Goal: Find specific page/section: Find specific page/section

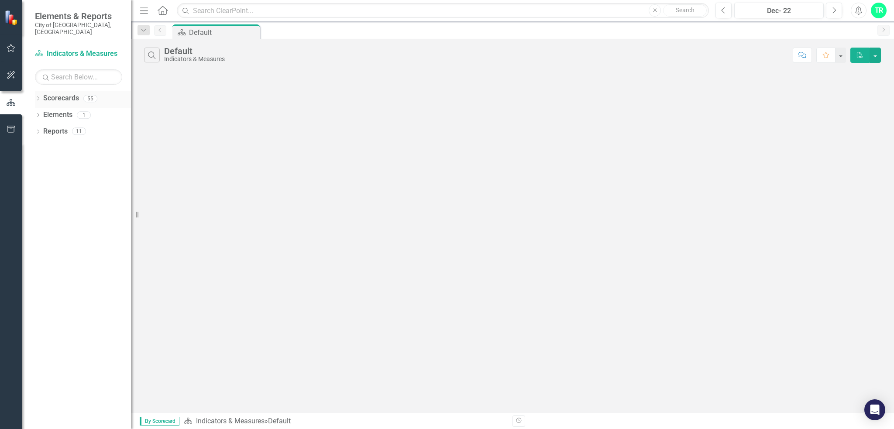
click at [62, 93] on link "Scorecards" at bounding box center [61, 98] width 36 height 10
click at [90, 95] on div "55" at bounding box center [90, 98] width 14 height 7
click at [90, 49] on link "Scorecard Indicators & Measures" at bounding box center [78, 54] width 87 height 10
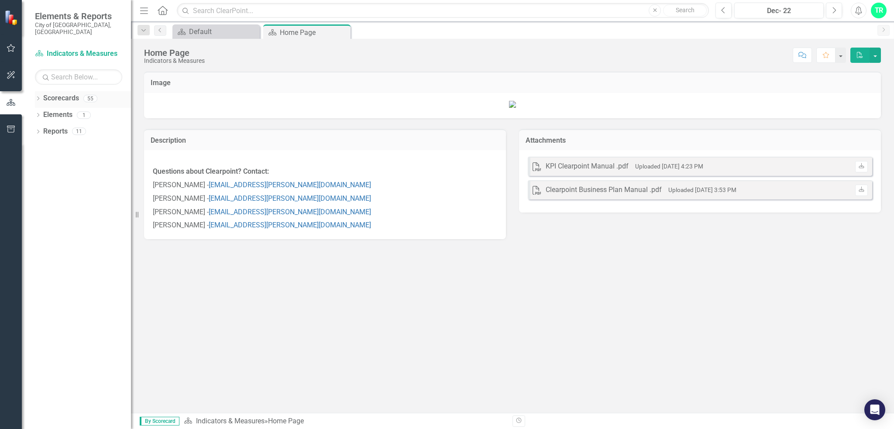
click at [90, 95] on div "55" at bounding box center [90, 98] width 14 height 7
click at [38, 97] on icon "Dropdown" at bounding box center [38, 99] width 6 height 5
click at [44, 128] on icon "Dropdown" at bounding box center [42, 130] width 7 height 5
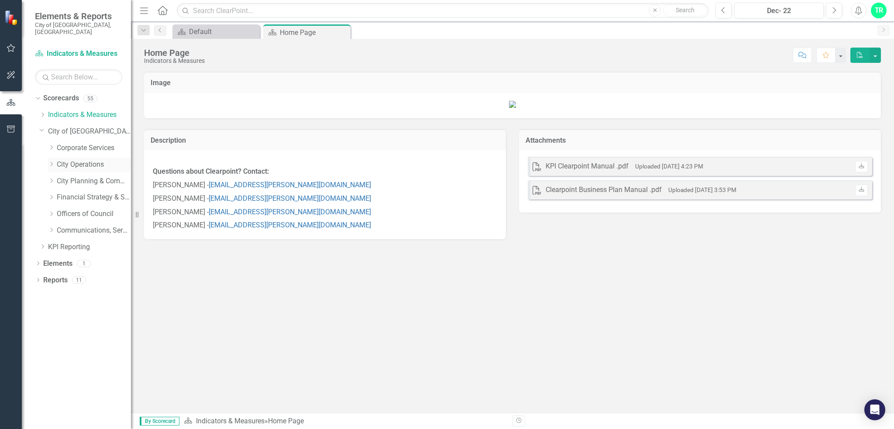
click at [63, 160] on link "City Operations" at bounding box center [94, 165] width 74 height 10
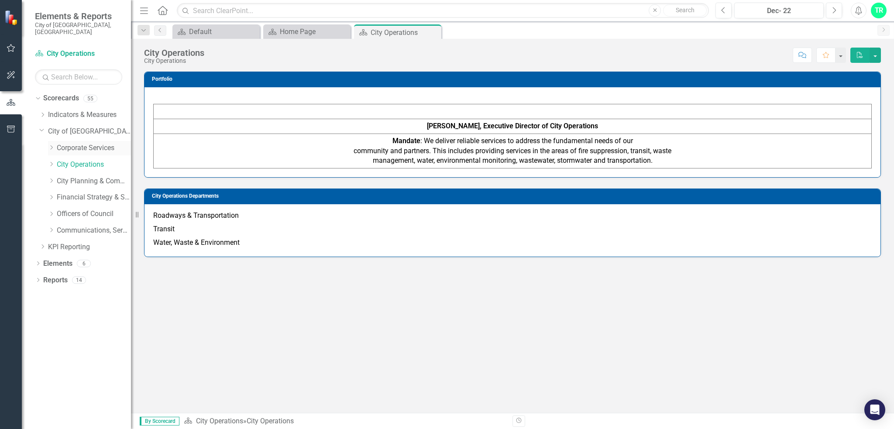
click at [53, 145] on icon "Dropdown" at bounding box center [51, 147] width 7 height 5
click at [52, 143] on icon "Dropdown" at bounding box center [50, 146] width 5 height 7
click at [51, 179] on icon at bounding box center [52, 181] width 2 height 4
click at [51, 176] on icon "Dropdown" at bounding box center [50, 179] width 5 height 7
click at [53, 195] on icon "Dropdown" at bounding box center [51, 197] width 7 height 5
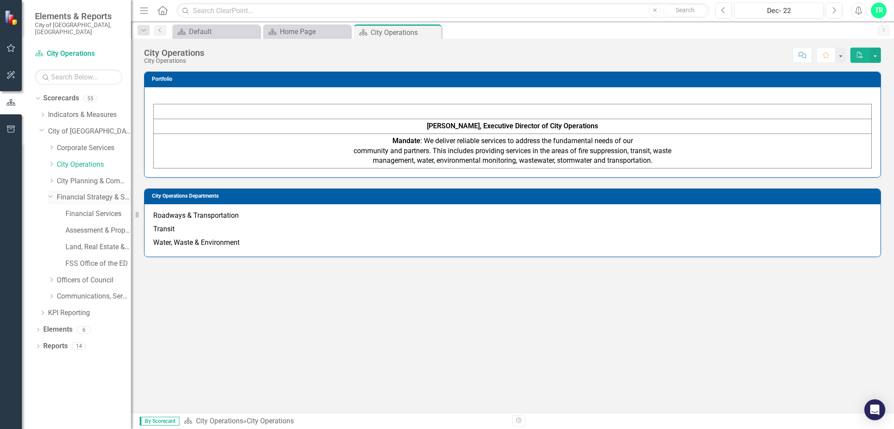
click at [53, 193] on icon "Dropdown" at bounding box center [50, 196] width 5 height 7
click at [52, 211] on icon "Dropdown" at bounding box center [51, 213] width 7 height 5
click at [61, 261] on icon "Dropdown" at bounding box center [60, 263] width 7 height 5
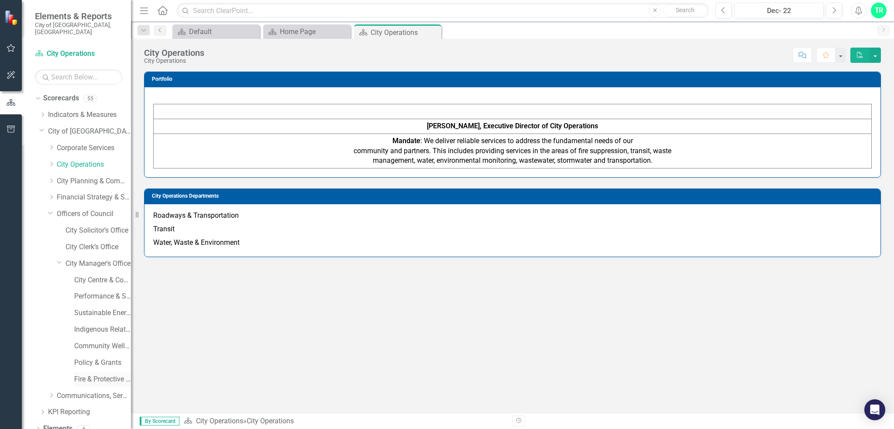
click at [92, 374] on link "Fire & Protective Services" at bounding box center [102, 379] width 57 height 10
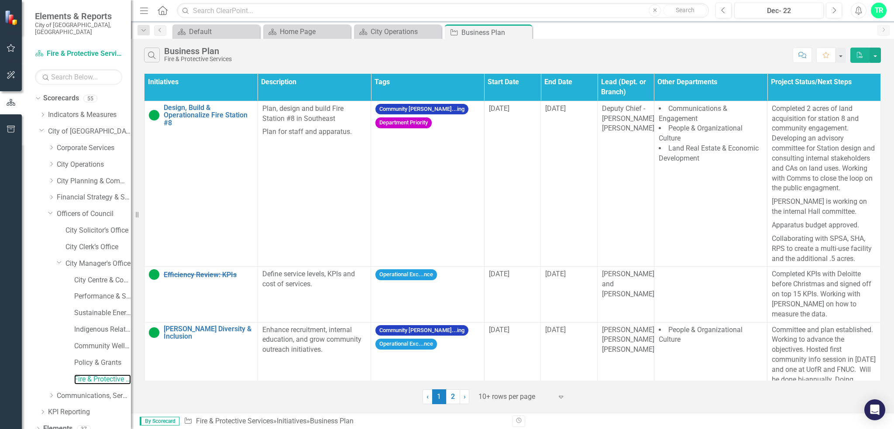
scroll to position [18, 0]
click at [68, 49] on link "Scorecard Fire & Protective Services" at bounding box center [78, 54] width 87 height 10
click at [42, 94] on icon "Dropdown" at bounding box center [42, 96] width 7 height 5
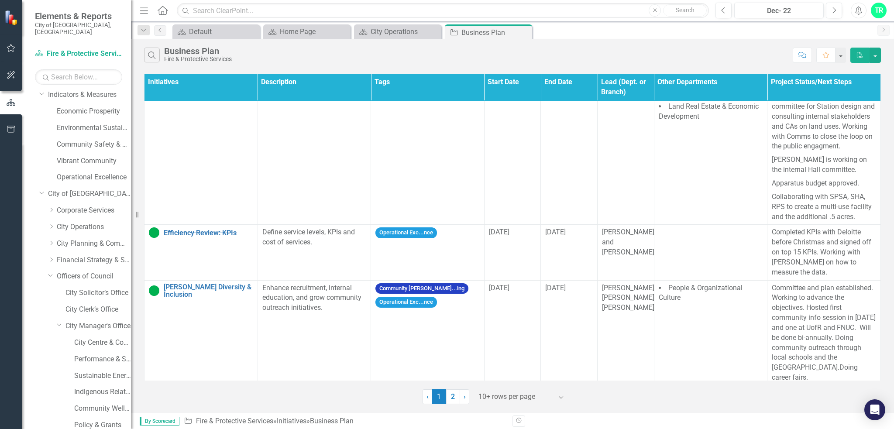
scroll to position [0, 0]
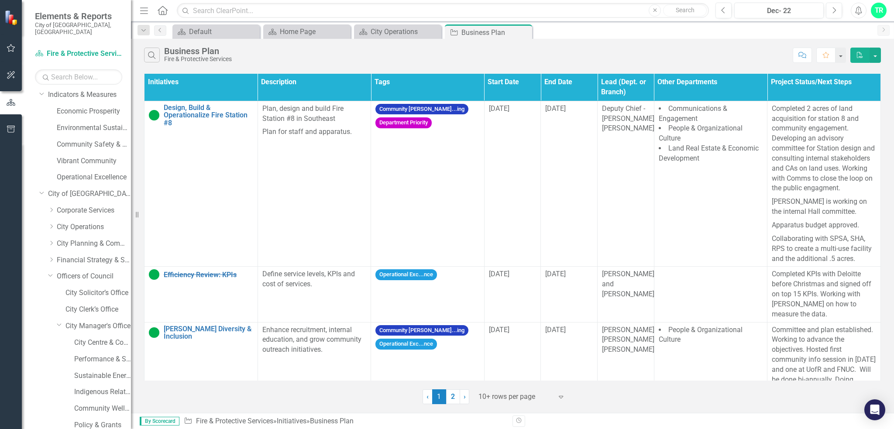
click at [161, 420] on span "By Scorecard" at bounding box center [160, 421] width 40 height 9
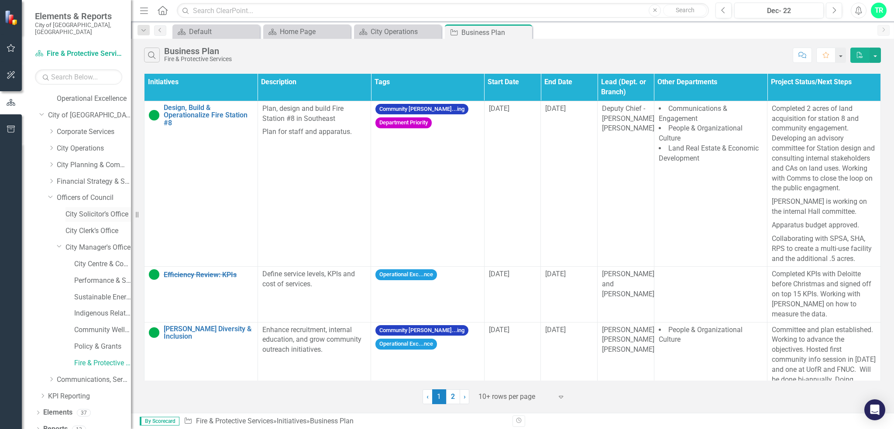
scroll to position [101, 0]
click at [45, 391] on icon "Dropdown" at bounding box center [42, 393] width 7 height 5
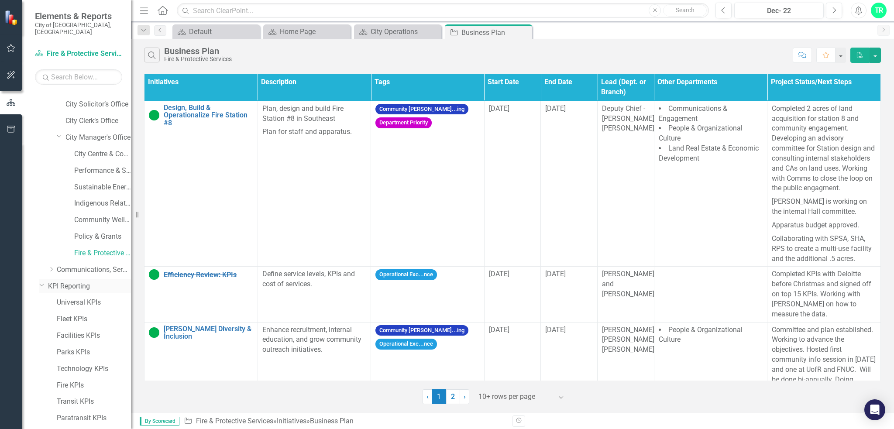
scroll to position [232, 0]
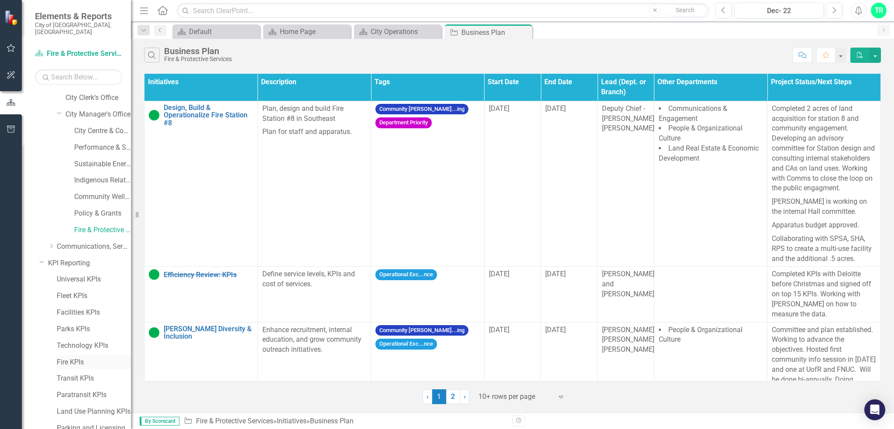
click at [62, 357] on link "Fire KPIs" at bounding box center [94, 362] width 74 height 10
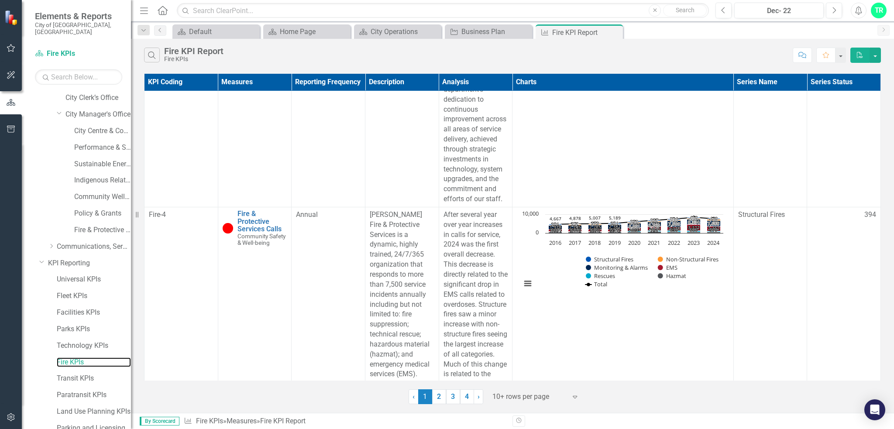
scroll to position [1222, 0]
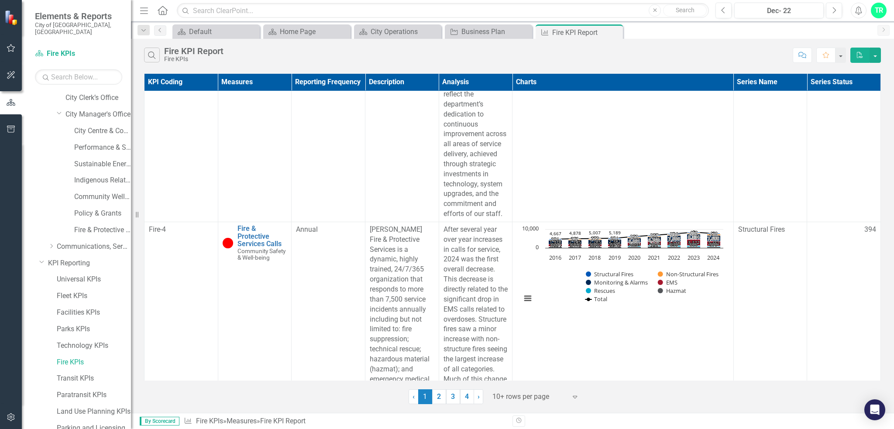
click at [667, 317] on td "Loading... Chart Combination chart with 7 data series. The chart has 1 X axis d…" at bounding box center [622, 311] width 221 height 179
click at [547, 269] on rect "Interactive chart" at bounding box center [622, 268] width 211 height 87
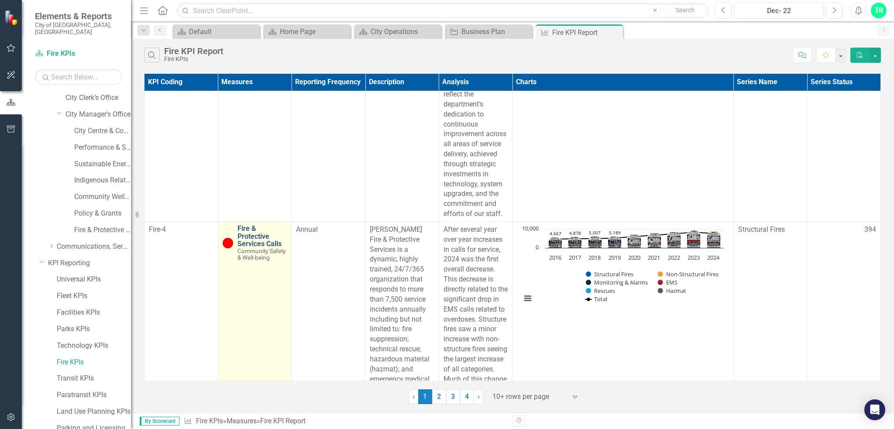
click at [254, 228] on link "Fire & Protective Services Calls" at bounding box center [262, 236] width 50 height 23
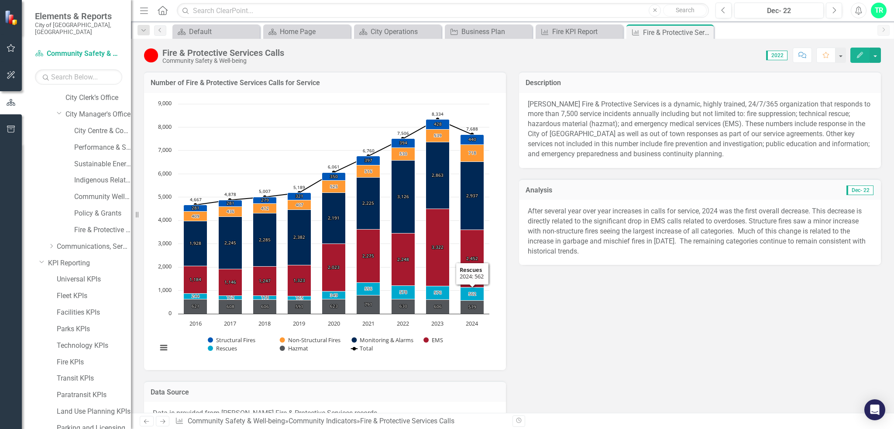
click at [653, 318] on div "Number of Fire & Protective Services Calls for Service Chart Combination chart …" at bounding box center [512, 244] width 750 height 367
click at [609, 337] on div "Number of Fire & Protective Services Calls for Service Chart Combination chart …" at bounding box center [512, 244] width 750 height 367
